Goal: Information Seeking & Learning: Learn about a topic

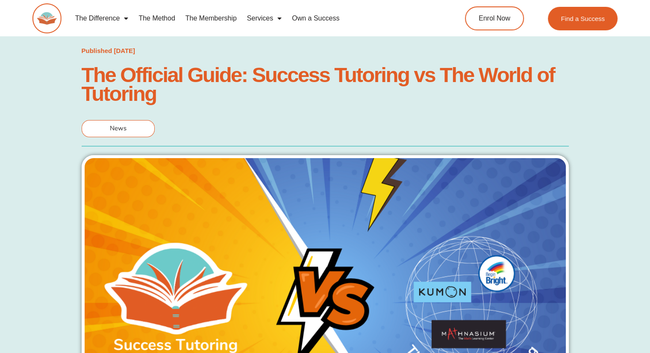
click at [214, 20] on link "The Membership" at bounding box center [211, 19] width 62 height 20
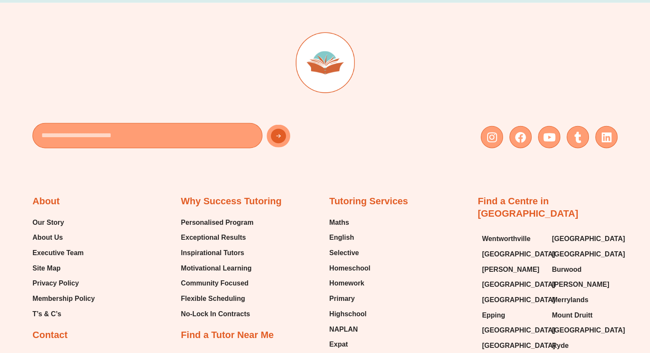
scroll to position [2137, 0]
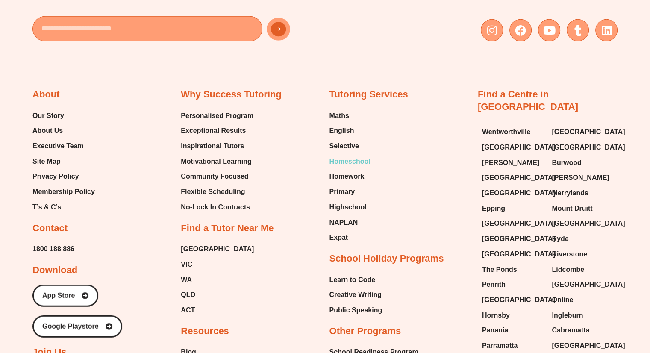
click at [345, 159] on span "Homeschool" at bounding box center [350, 161] width 41 height 13
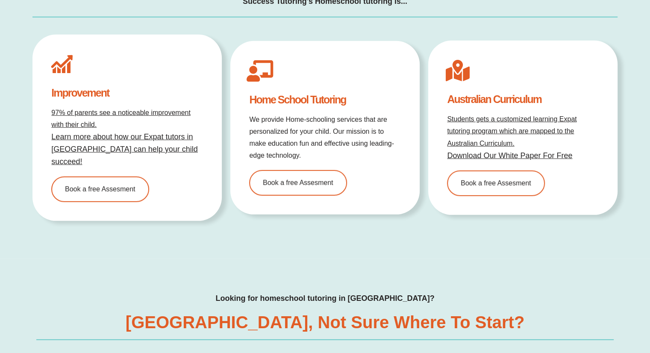
scroll to position [2479, 0]
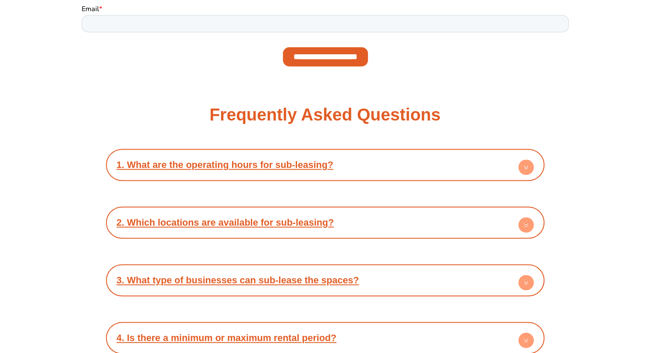
scroll to position [1282, 0]
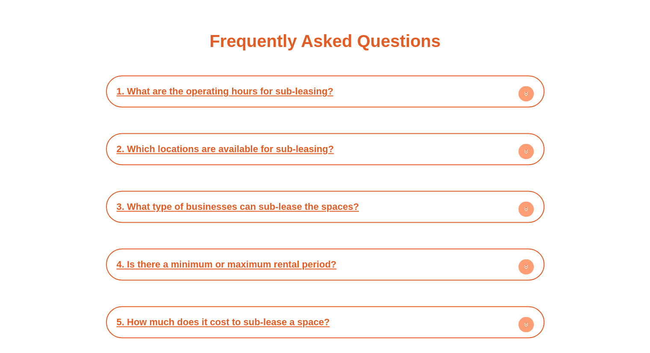
click at [499, 90] on div "1. What are the operating hours for sub-leasing?" at bounding box center [325, 92] width 430 height 24
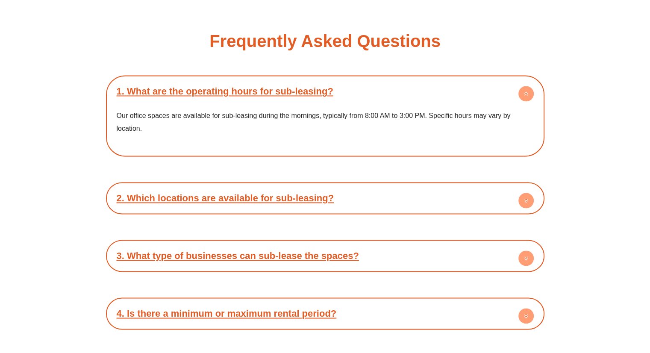
click at [438, 187] on div "2. Which locations are available for sub-leasing?" at bounding box center [325, 198] width 430 height 24
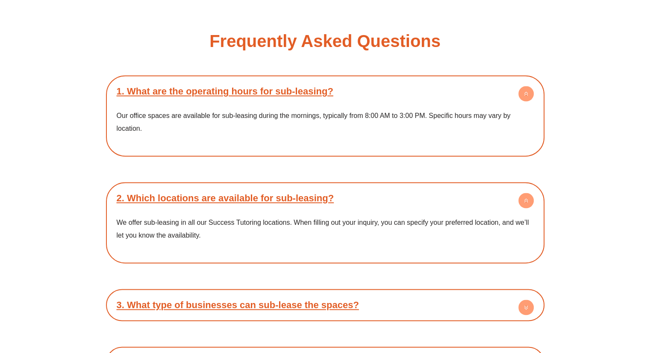
click at [437, 198] on div "2. Which locations are available for sub-leasing?" at bounding box center [325, 198] width 430 height 24
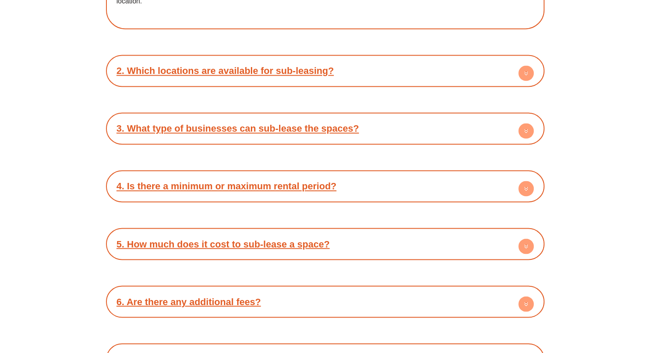
scroll to position [1411, 0]
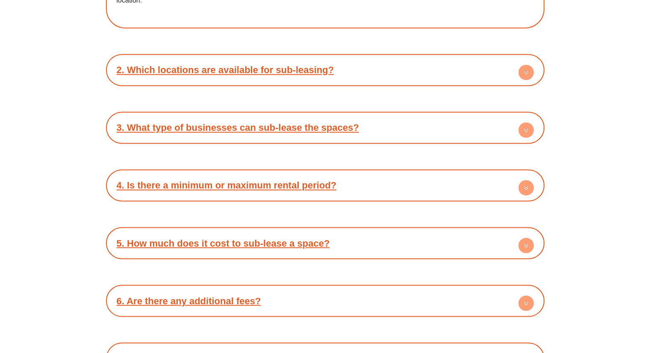
click at [409, 122] on div "3. What type of businesses can sub-lease the spaces?" at bounding box center [325, 128] width 430 height 24
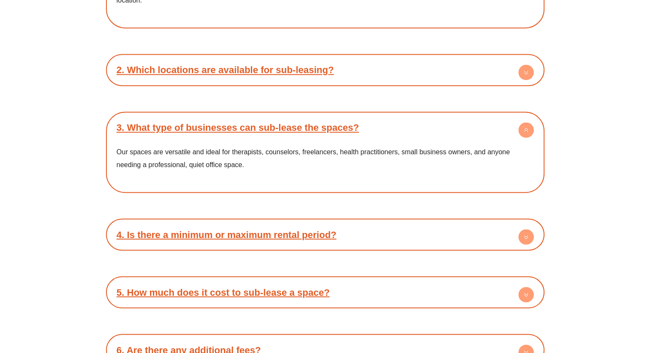
click at [410, 124] on div "3. What type of businesses can sub-lease the spaces?" at bounding box center [325, 128] width 430 height 24
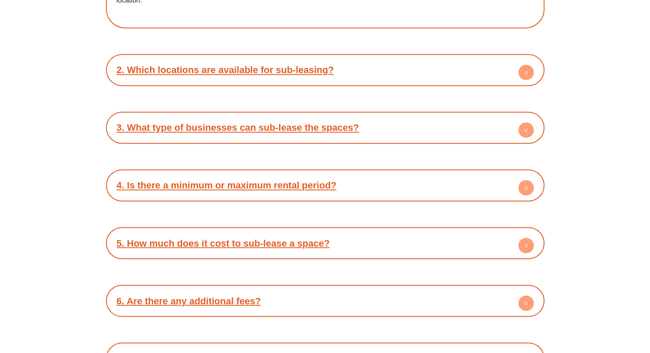
click at [395, 165] on div "1. What are the operating hours for sub-leasing? Our office spaces are availabl…" at bounding box center [325, 247] width 439 height 601
click at [396, 174] on div "4. Is there a minimum or maximum rental period?" at bounding box center [325, 186] width 430 height 24
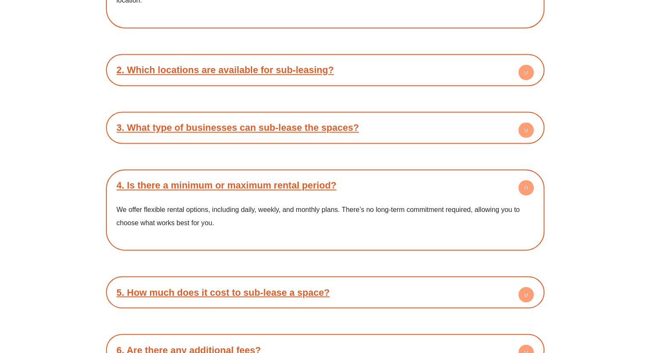
click at [396, 174] on div "4. Is there a minimum or maximum rental period?" at bounding box center [325, 186] width 430 height 24
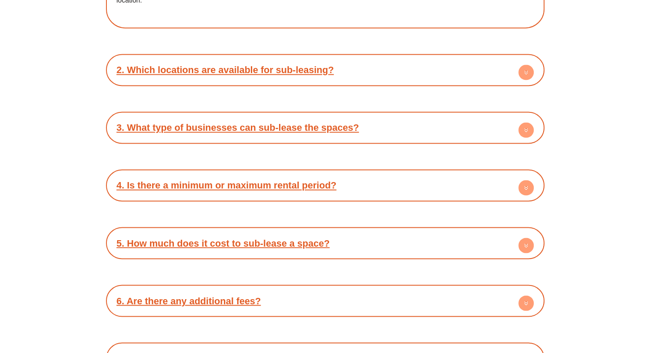
click at [401, 231] on div "5. How much does it cost to sub-lease a space?" at bounding box center [325, 243] width 430 height 24
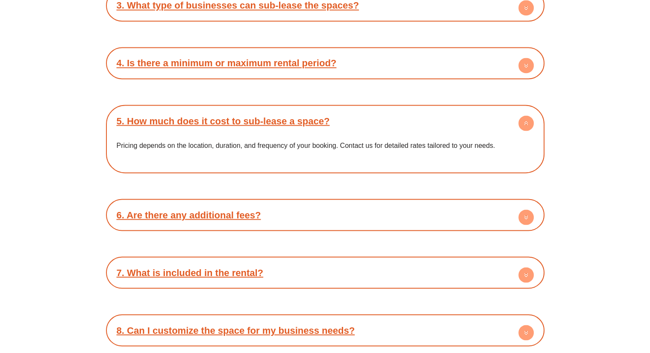
scroll to position [1539, 0]
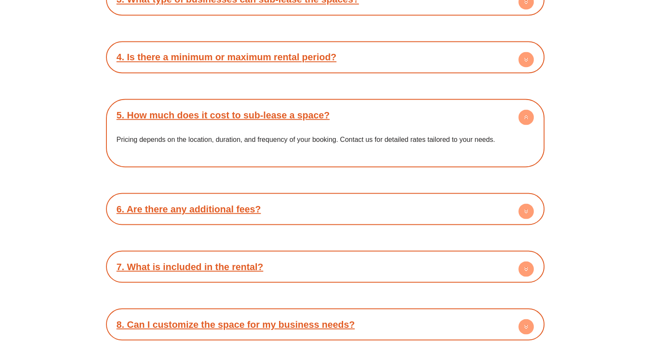
click at [456, 117] on div "5. How much does it cost to sub-lease a space?" at bounding box center [325, 115] width 430 height 24
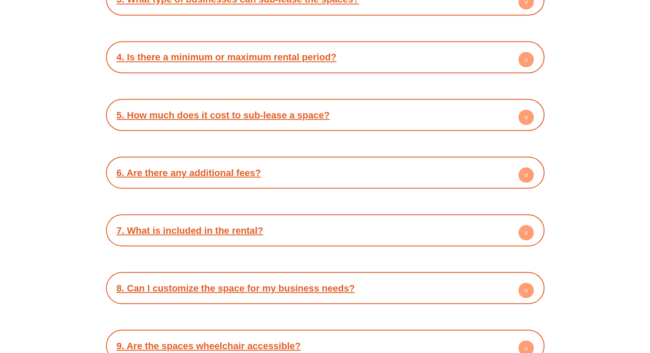
click at [410, 164] on div "6. Are there any additional fees?" at bounding box center [325, 173] width 430 height 24
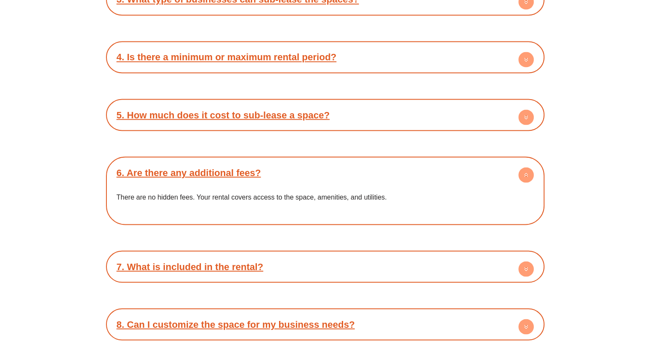
click at [411, 163] on div "6. Are there any additional fees?" at bounding box center [325, 173] width 430 height 24
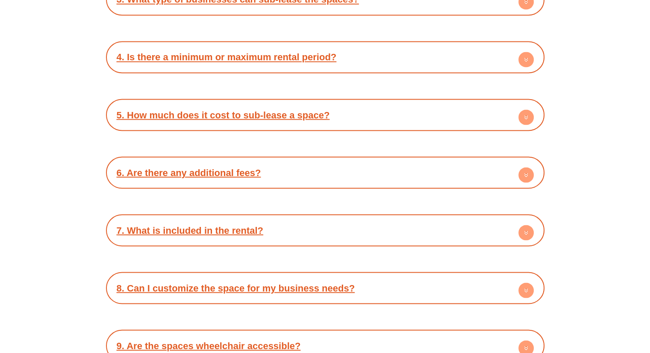
click at [340, 218] on div "7. What is included in the rental?" at bounding box center [325, 230] width 430 height 24
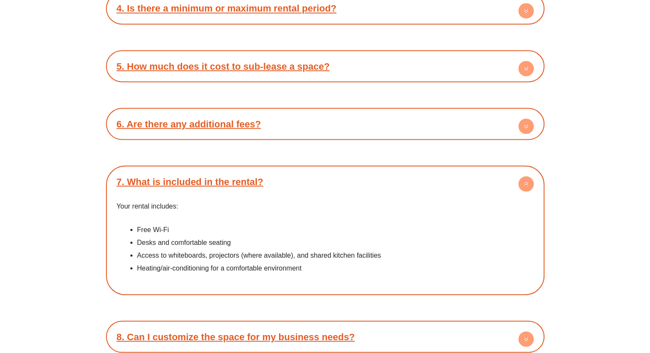
scroll to position [1624, 0]
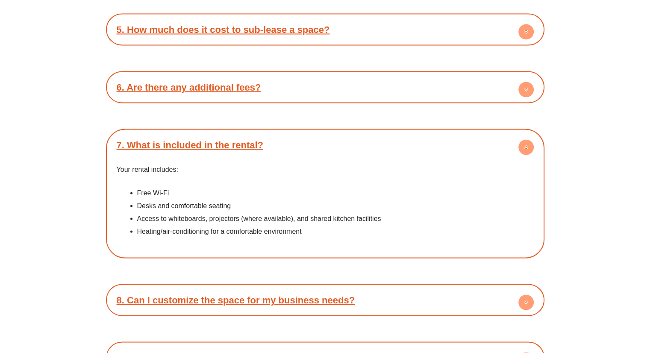
click at [374, 139] on div "7. What is included in the rental?" at bounding box center [325, 145] width 430 height 24
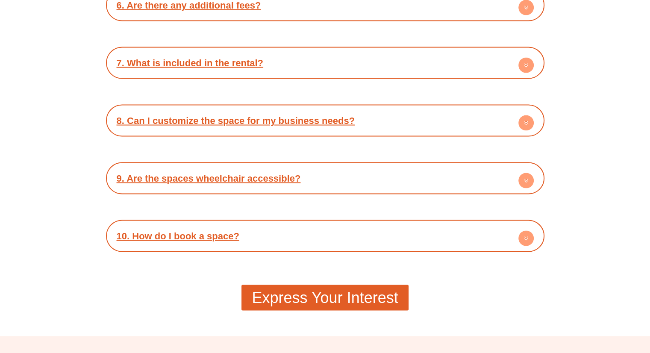
scroll to position [1710, 0]
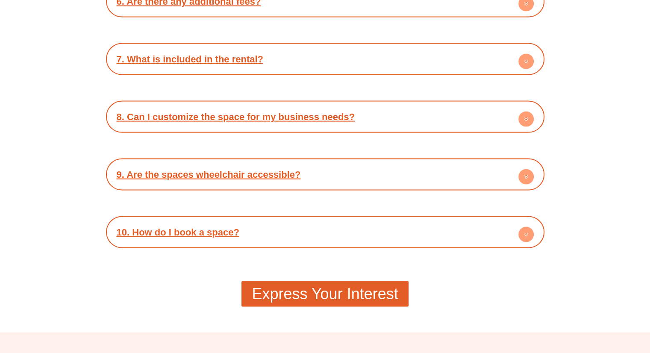
click at [393, 111] on div "8. Can I customize the space for my business needs?" at bounding box center [325, 117] width 430 height 24
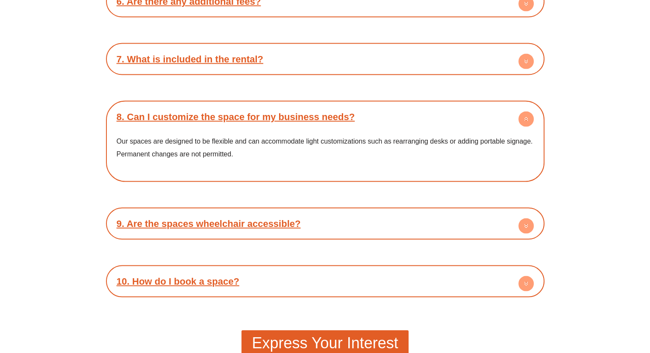
click at [409, 108] on div "8. Can I customize the space for my business needs?" at bounding box center [325, 117] width 430 height 24
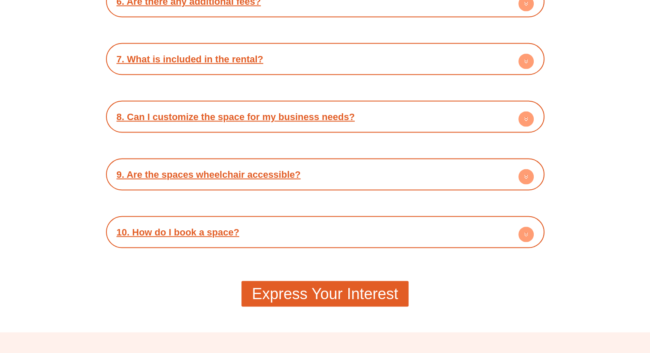
click at [400, 163] on div "9. Are the spaces wheelchair accessible?" at bounding box center [325, 175] width 430 height 24
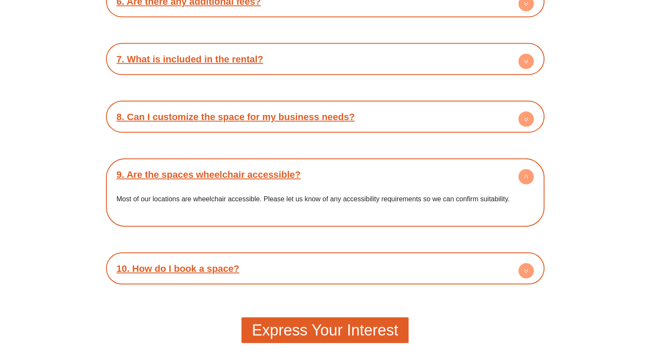
click at [401, 163] on div "9. Are the spaces wheelchair accessible?" at bounding box center [325, 175] width 430 height 24
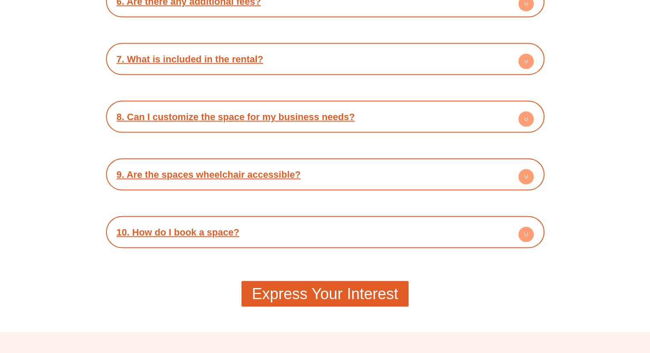
drag, startPoint x: 343, startPoint y: 206, endPoint x: 335, endPoint y: 218, distance: 14.4
click at [330, 230] on div "10. How do I book a space?" at bounding box center [325, 233] width 430 height 24
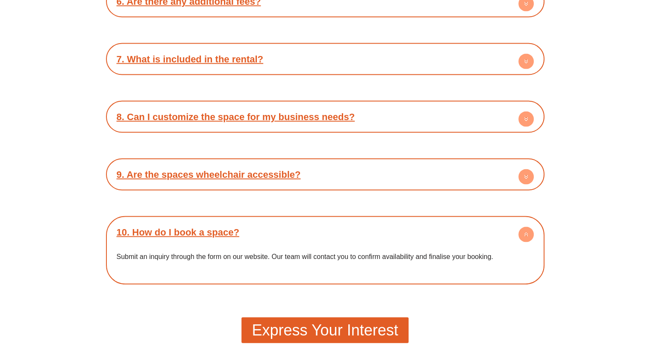
click at [332, 230] on div "10. How do I book a space?" at bounding box center [325, 233] width 430 height 24
